Goal: Task Accomplishment & Management: Manage account settings

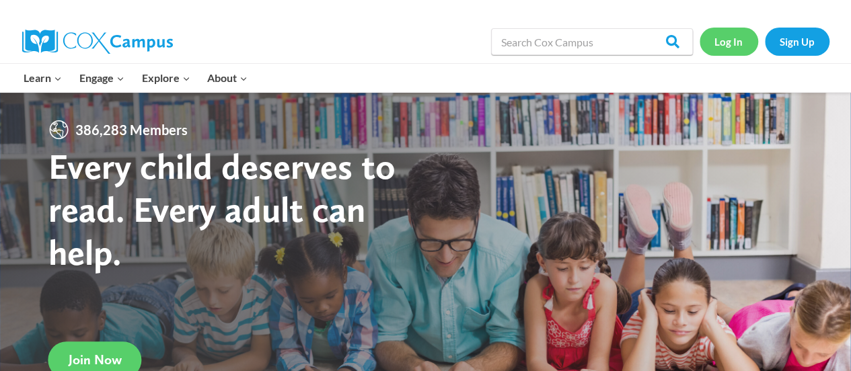
click at [728, 46] on link "Log In" at bounding box center [729, 42] width 59 height 28
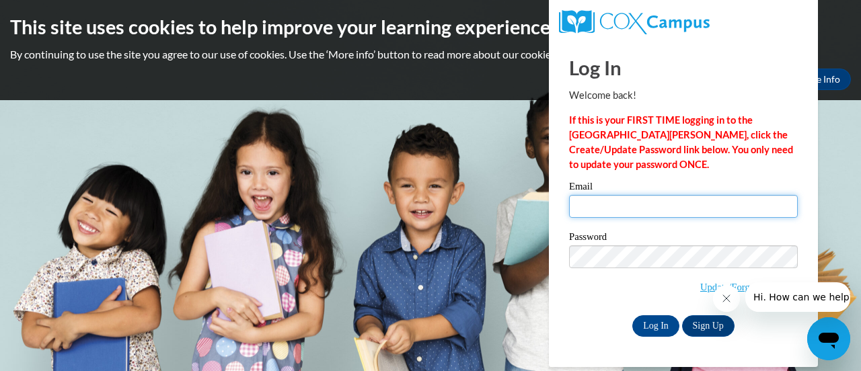
type input "e047071@muscogee.k12.ga.us"
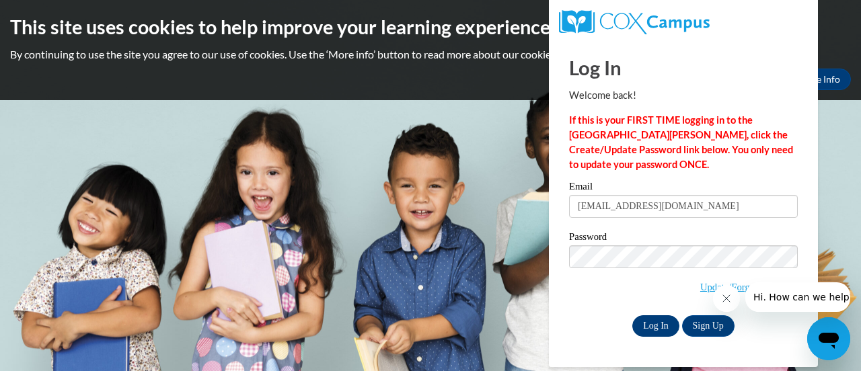
click at [645, 326] on input "Log In" at bounding box center [656, 327] width 47 height 22
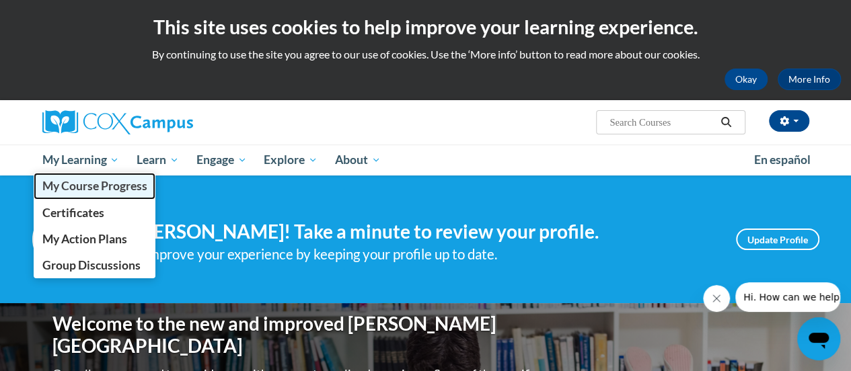
click at [74, 174] on link "My Course Progress" at bounding box center [95, 186] width 122 height 26
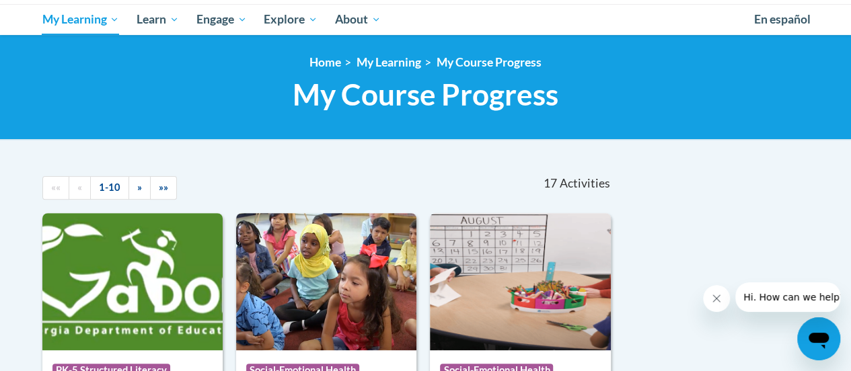
scroll to position [128, 0]
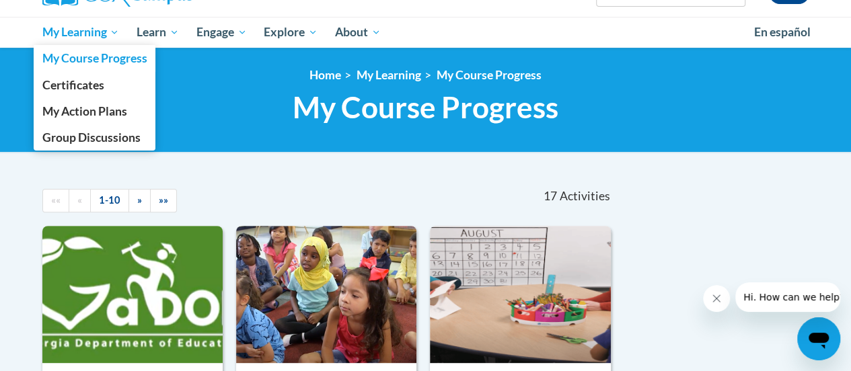
click at [124, 26] on link "My Learning" at bounding box center [81, 32] width 95 height 31
click at [59, 81] on span "Certificates" at bounding box center [73, 85] width 62 height 14
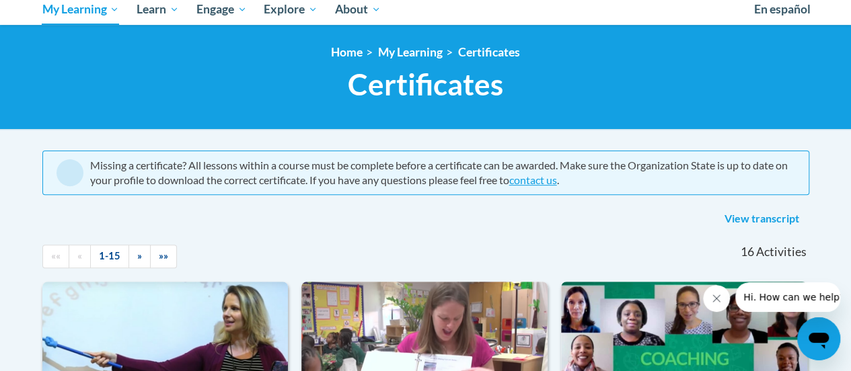
scroll to position [149, 0]
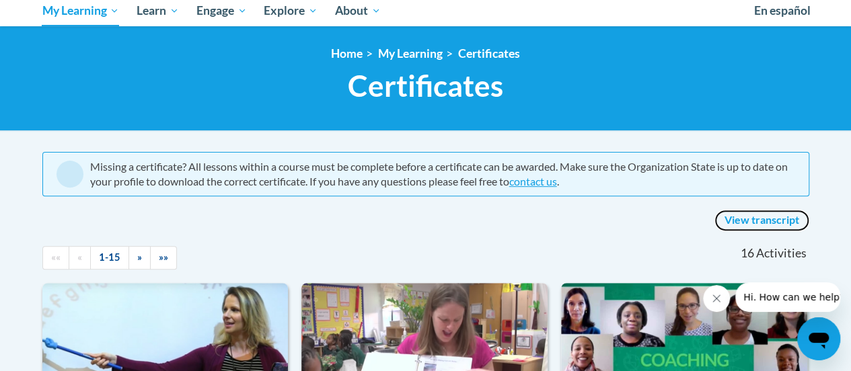
click at [758, 223] on link "View transcript" at bounding box center [762, 221] width 95 height 22
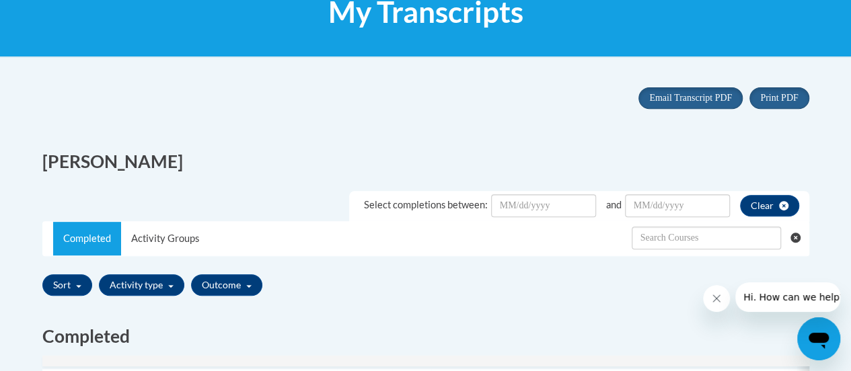
scroll to position [221, 0]
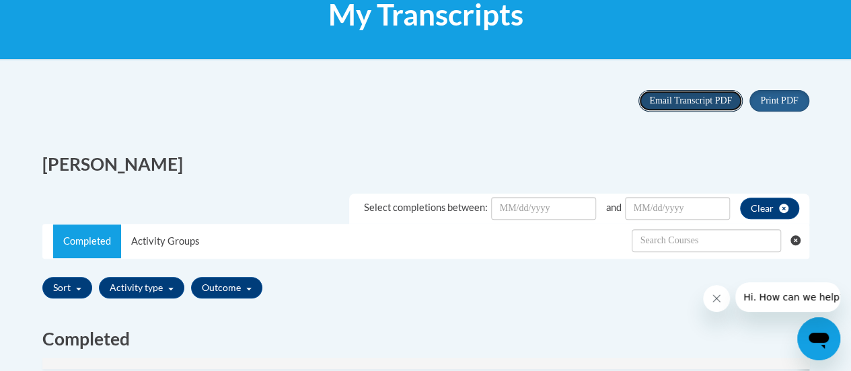
click at [695, 100] on span "Email Transcript PDF" at bounding box center [690, 101] width 83 height 10
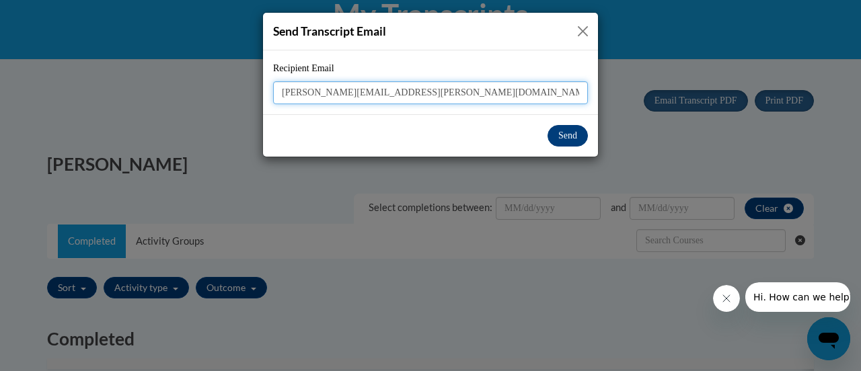
type input "[PERSON_NAME][EMAIL_ADDRESS][PERSON_NAME][DOMAIN_NAME]"
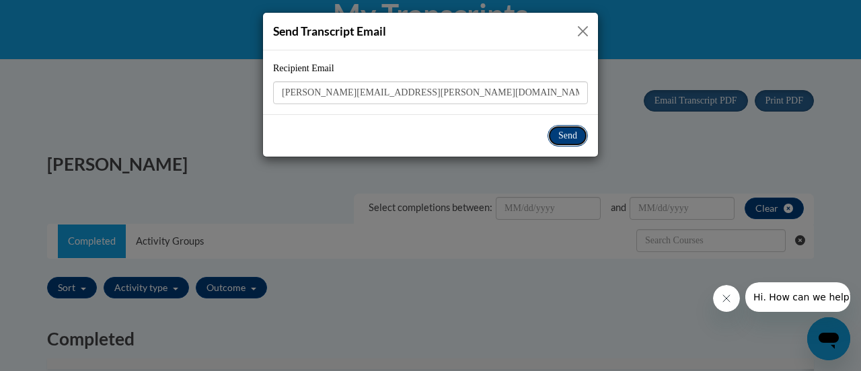
click at [570, 132] on button "Send" at bounding box center [568, 136] width 40 height 22
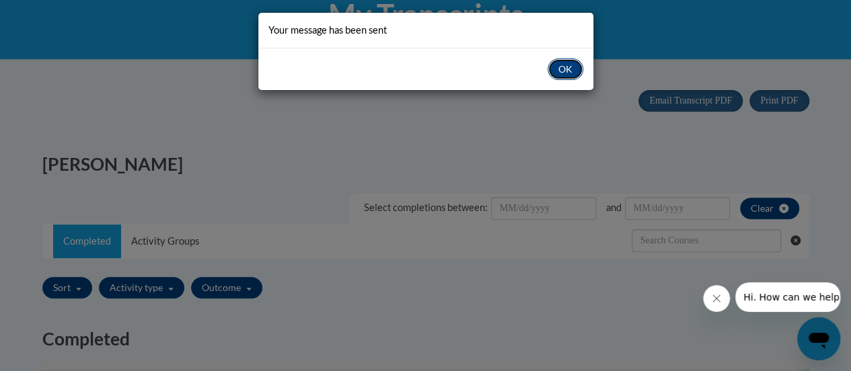
click at [575, 62] on button "OK" at bounding box center [566, 70] width 36 height 22
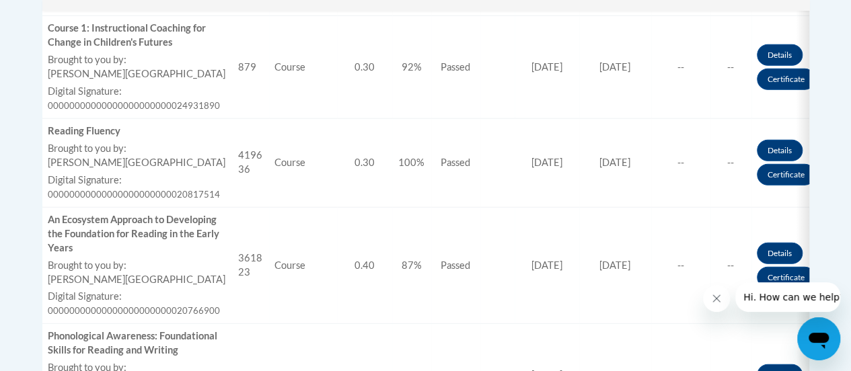
scroll to position [1810, 0]
